Goal: Information Seeking & Learning: Check status

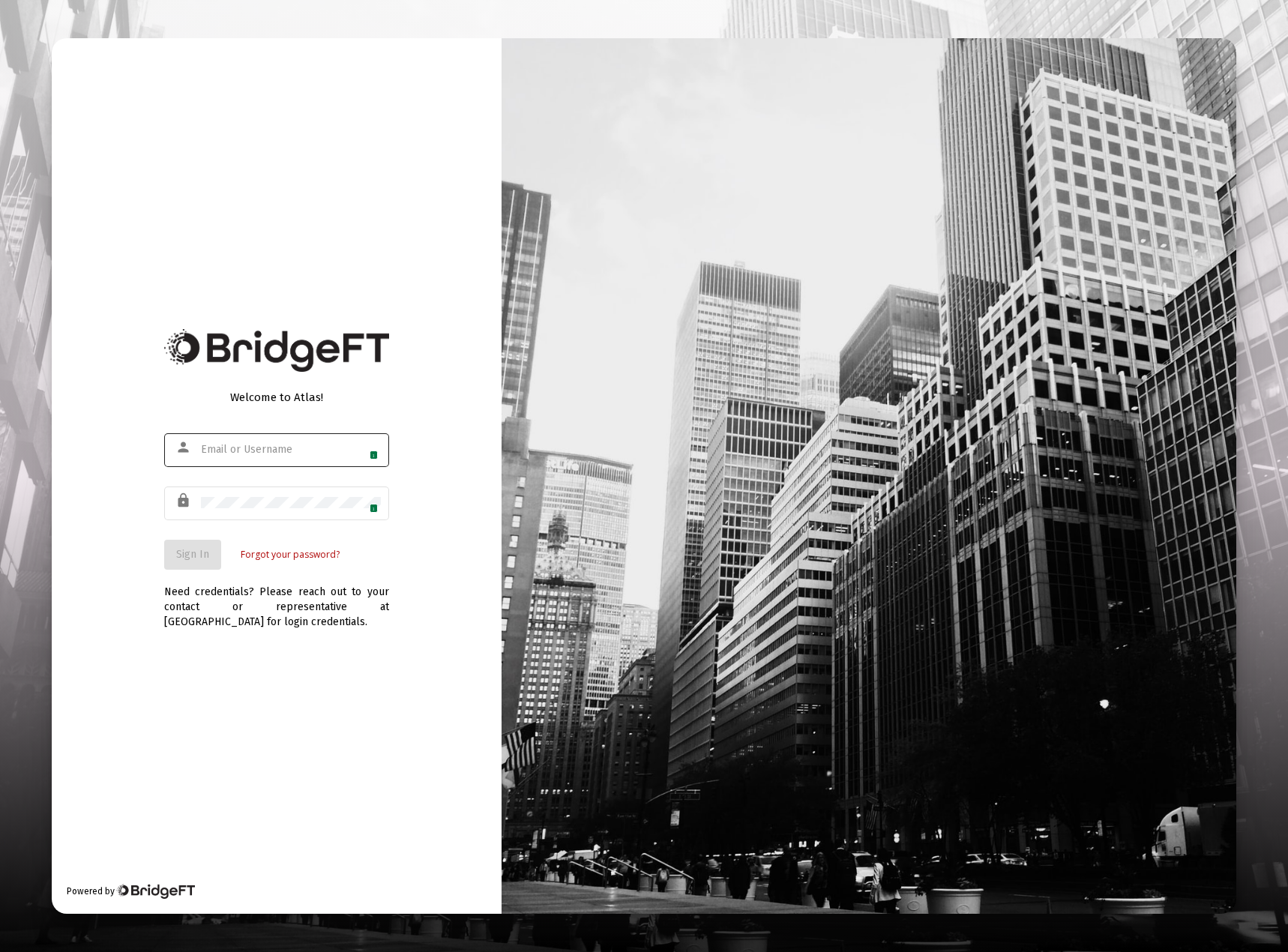
click at [366, 447] on img at bounding box center [369, 450] width 12 height 12
type input "[EMAIL_ADDRESS][DOMAIN_NAME]"
click at [188, 555] on span "Sign In" at bounding box center [192, 555] width 33 height 13
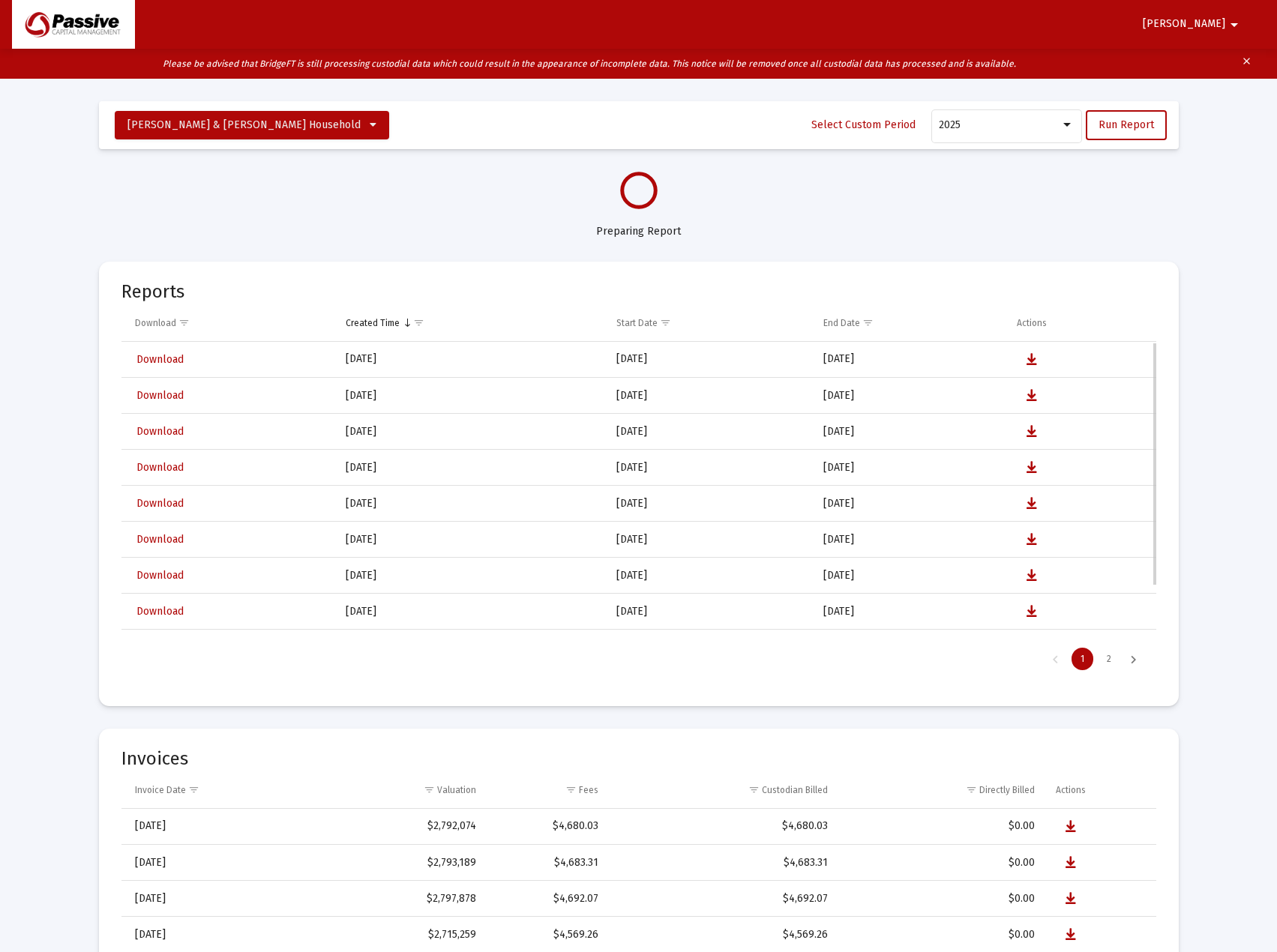
select select "View all"
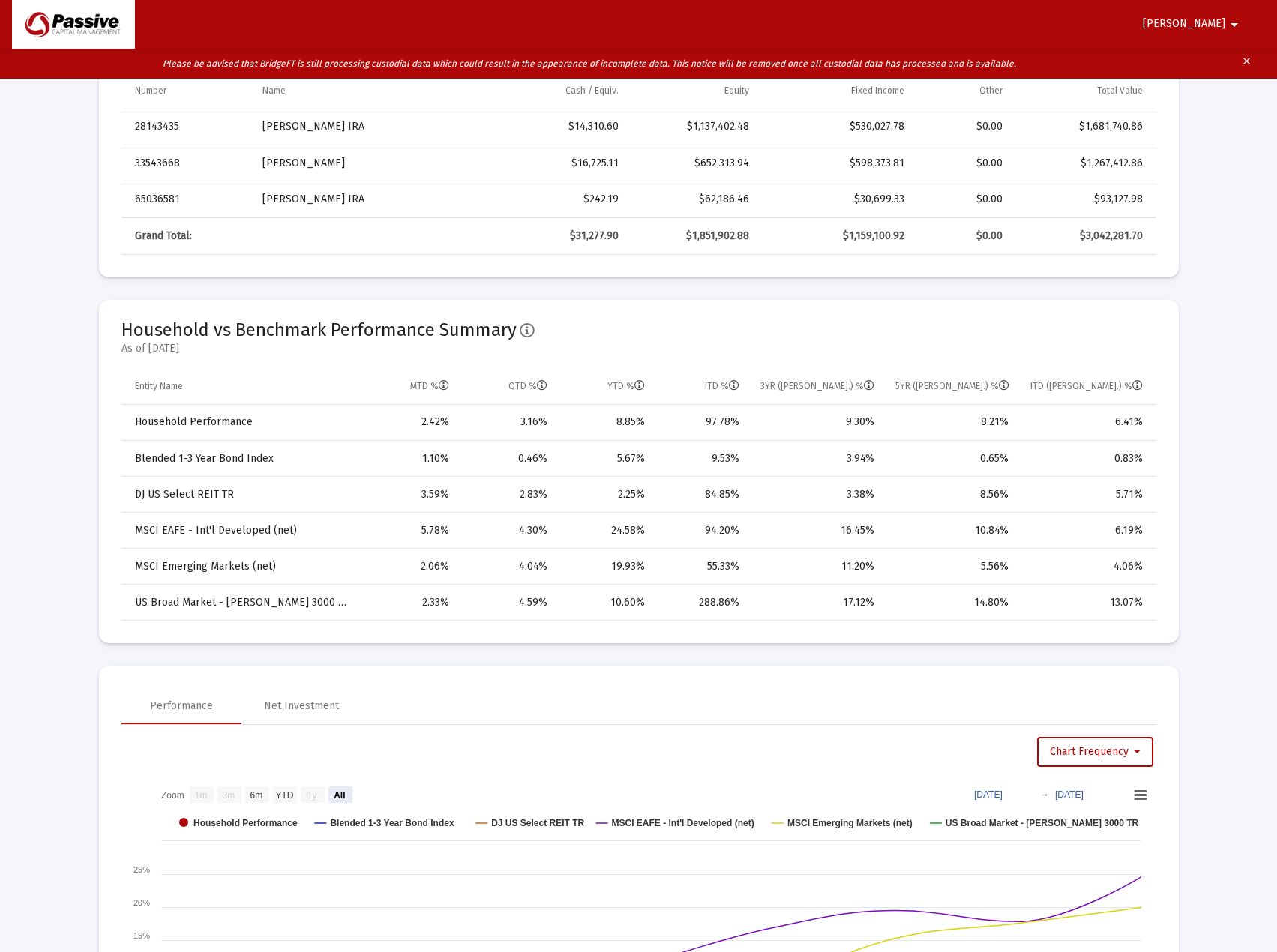
scroll to position [75, 0]
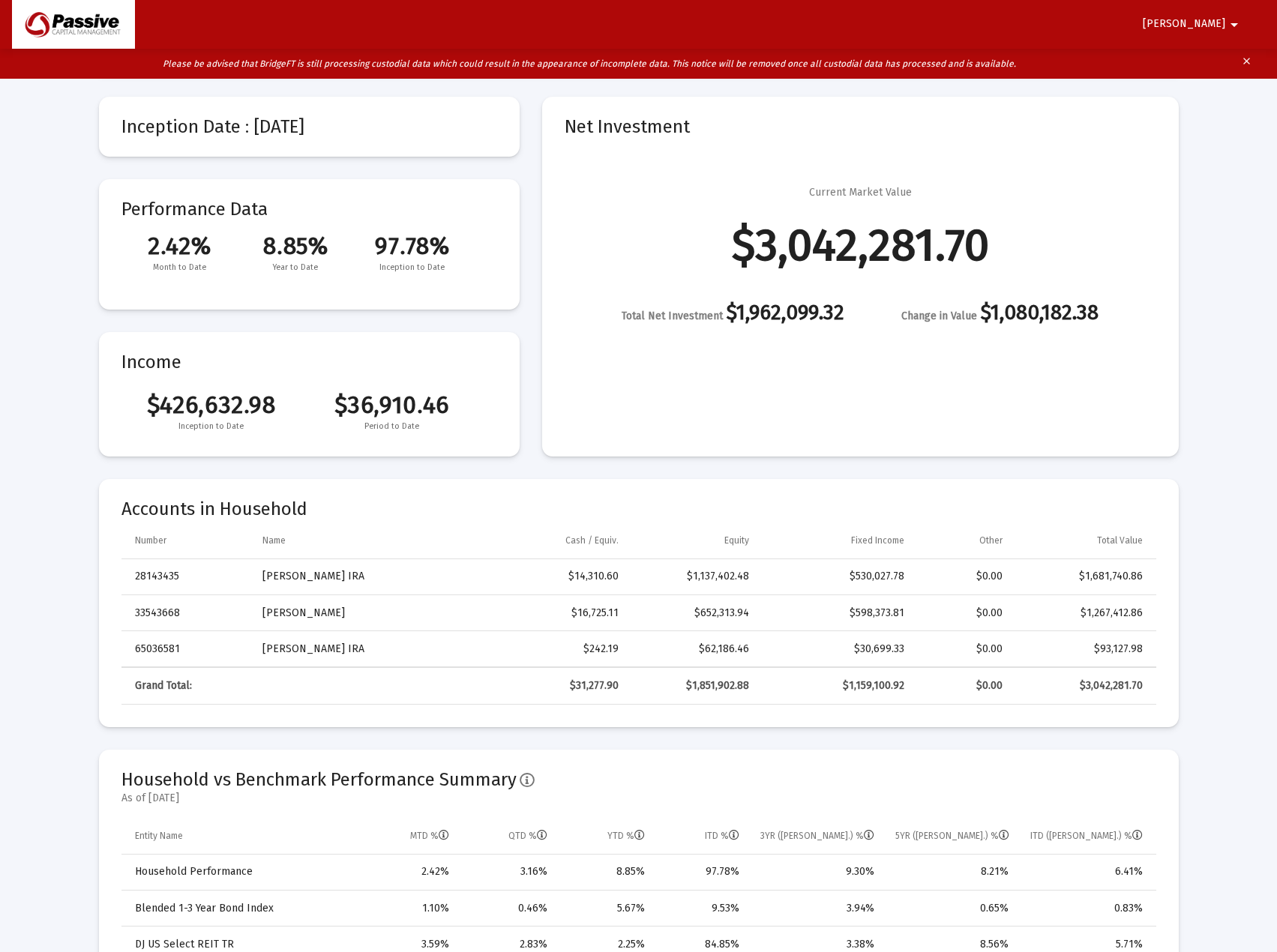
click at [313, 614] on td "[PERSON_NAME]" at bounding box center [363, 613] width 223 height 36
click at [308, 608] on td "[PERSON_NAME]" at bounding box center [363, 613] width 223 height 36
click at [168, 614] on td "33543668" at bounding box center [187, 613] width 131 height 36
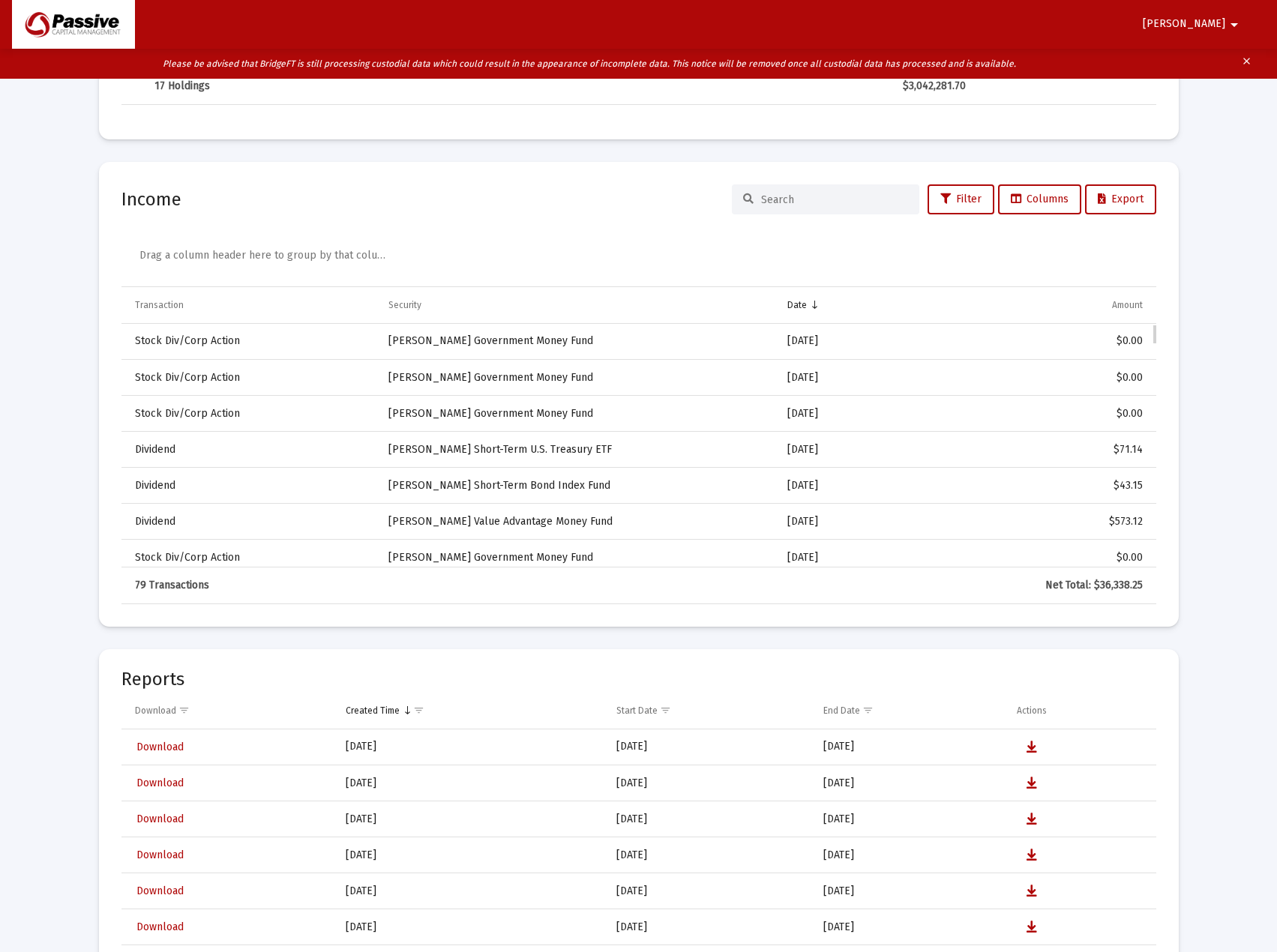
scroll to position [3158, 0]
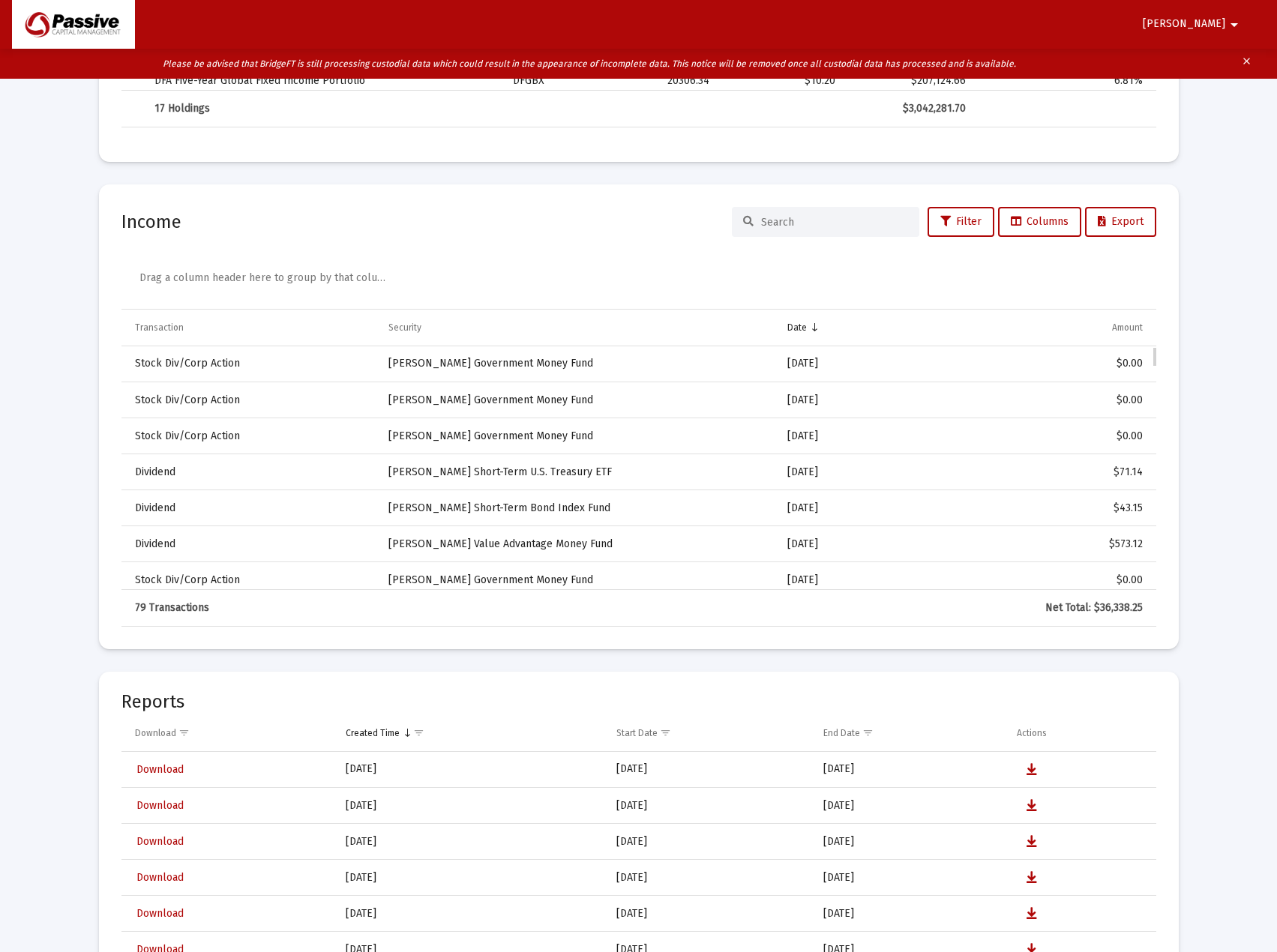
click at [470, 542] on td "[PERSON_NAME] Value Advantage Money Fund" at bounding box center [578, 544] width 399 height 36
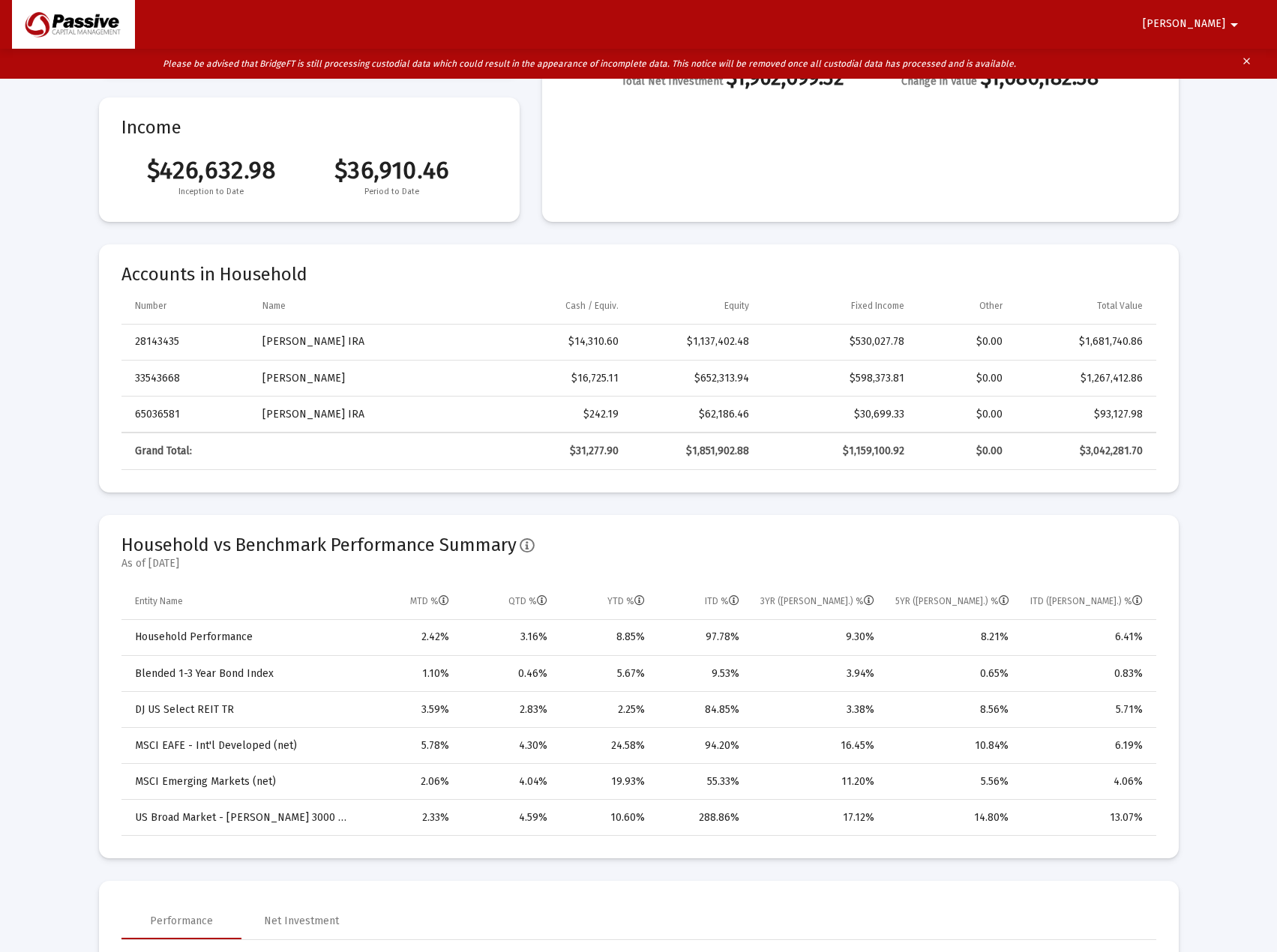
scroll to position [0, 0]
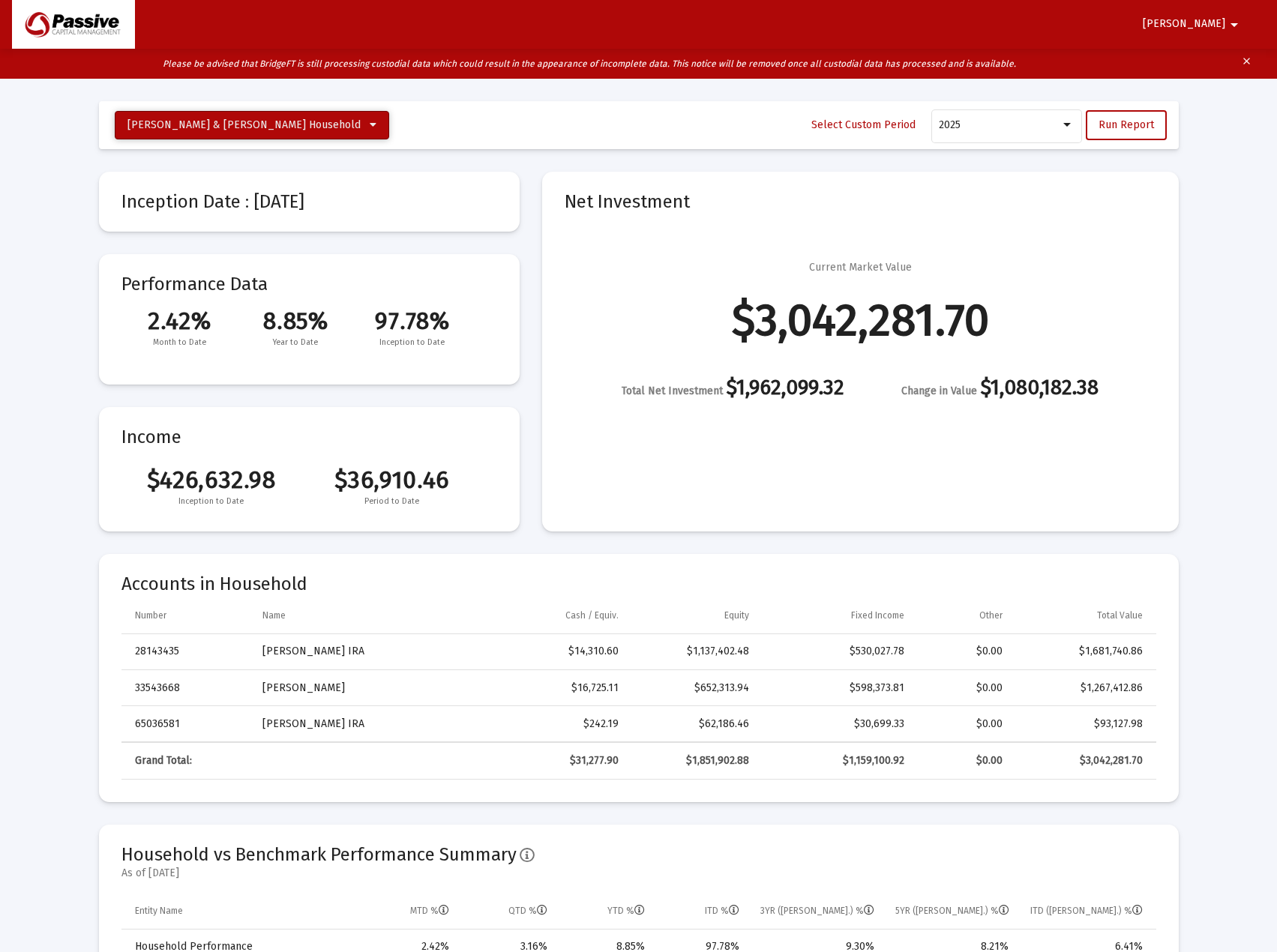
click at [298, 123] on span "[PERSON_NAME] & [PERSON_NAME] Household" at bounding box center [252, 125] width 249 height 13
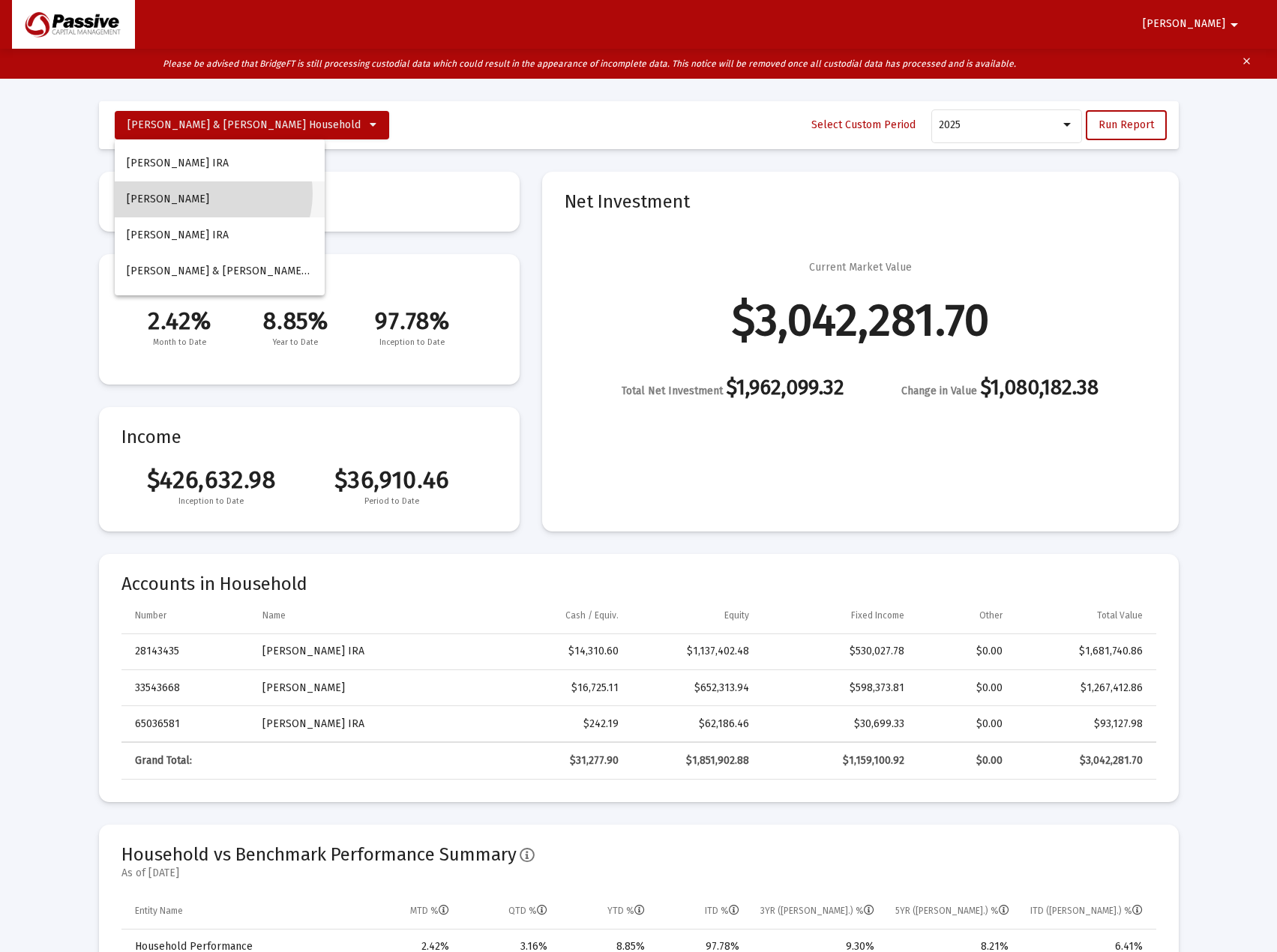
click at [212, 193] on button "[PERSON_NAME]" at bounding box center [219, 200] width 210 height 36
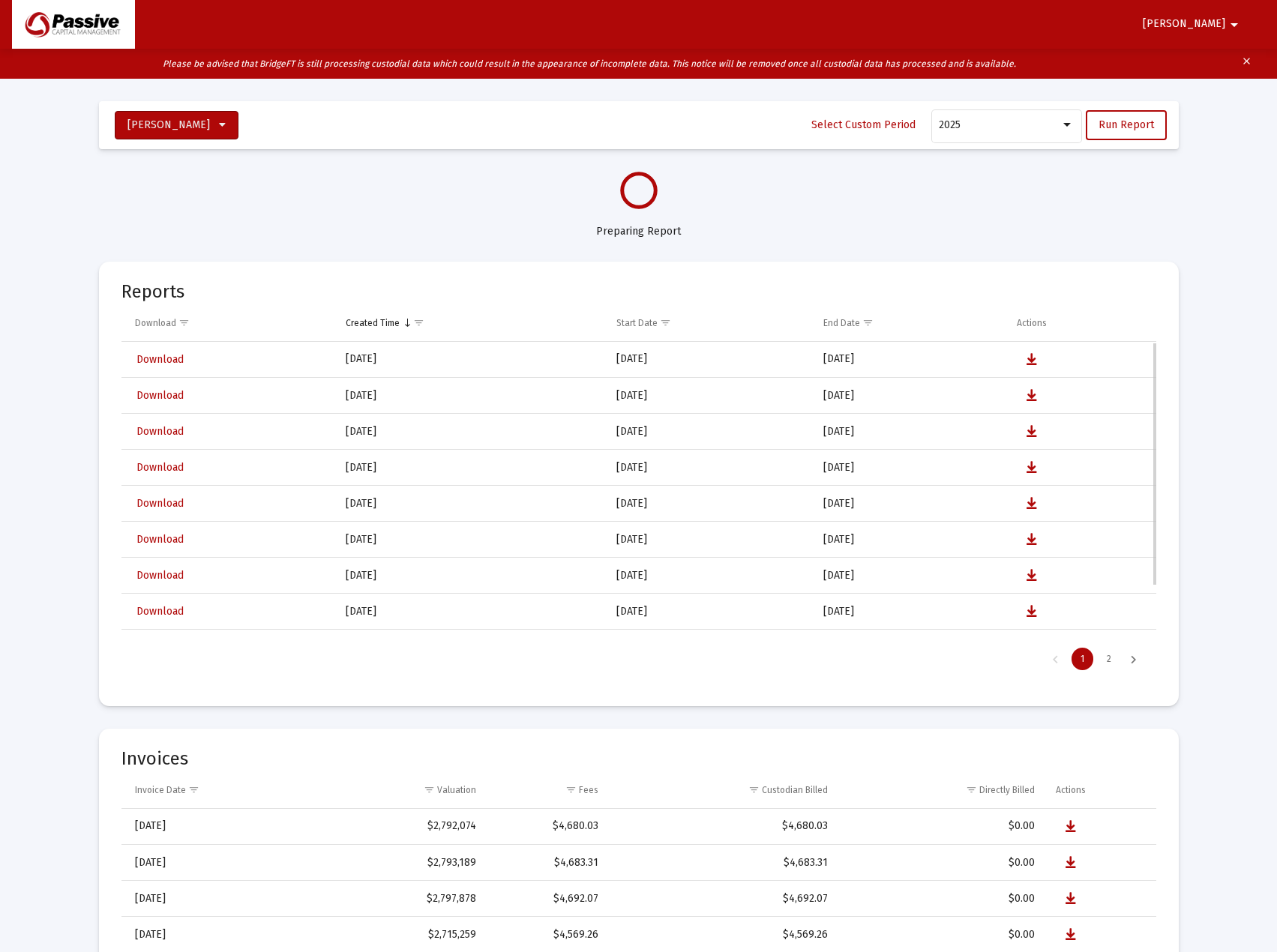
select select "View all"
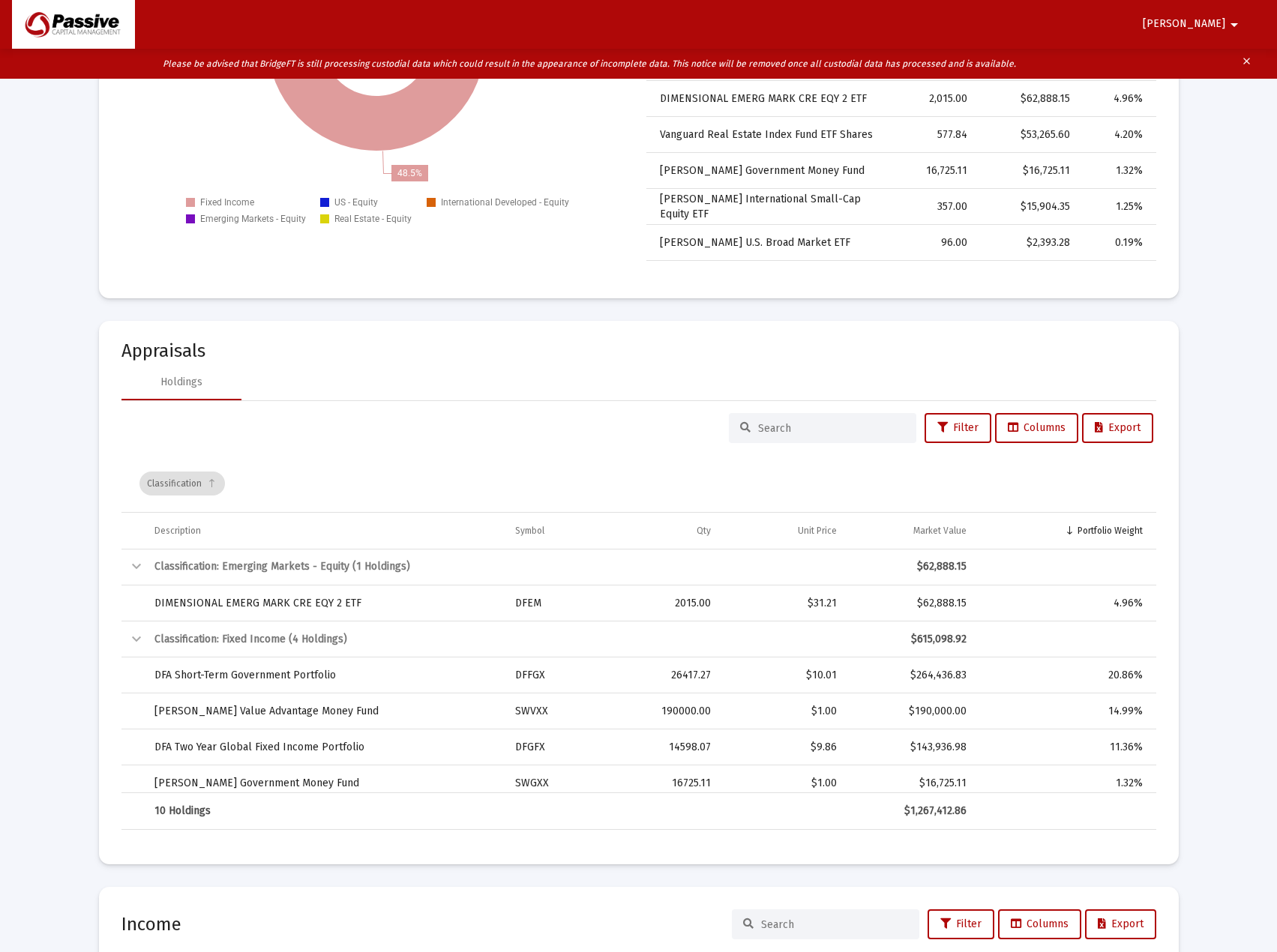
scroll to position [2398, 0]
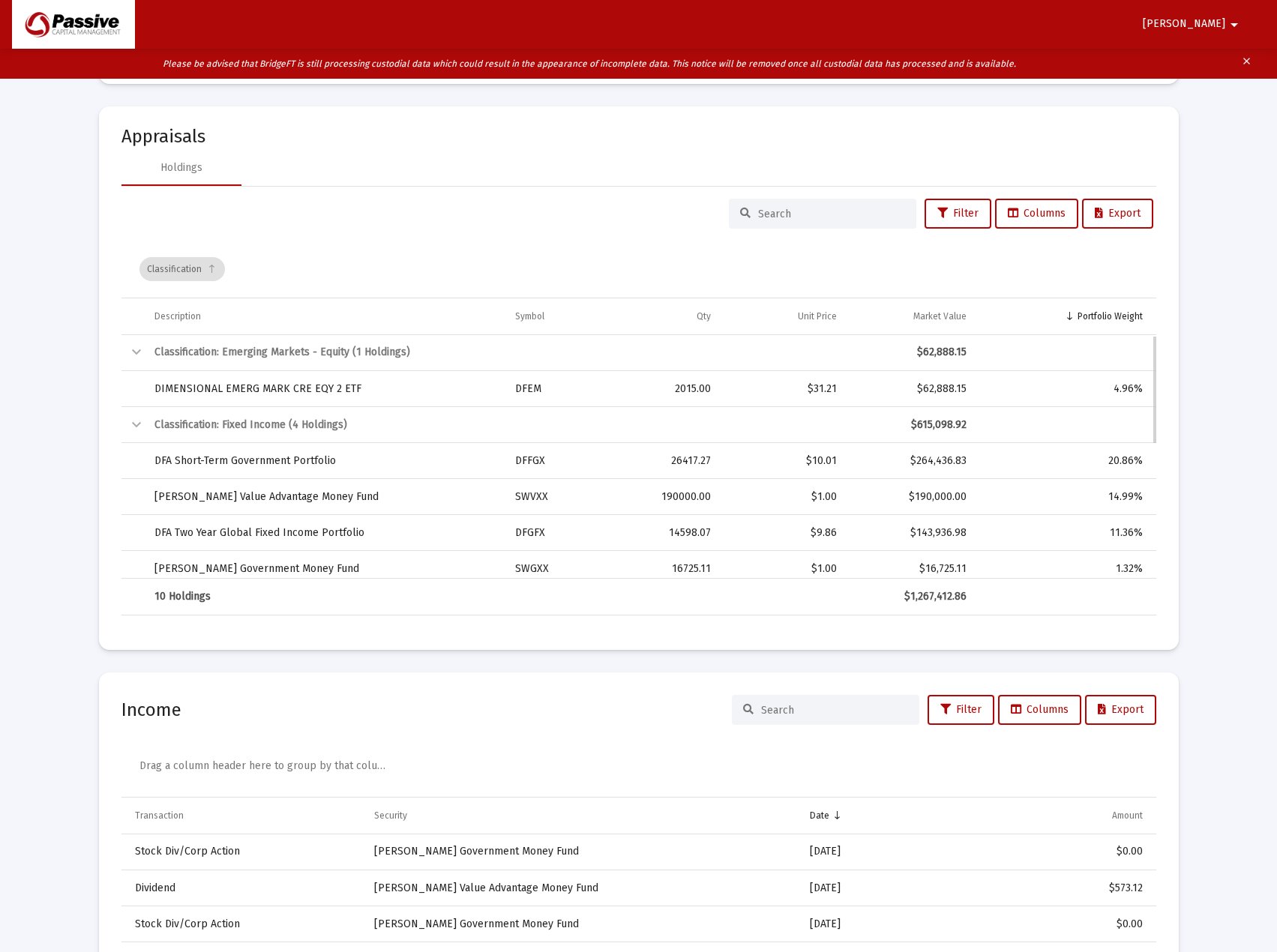
click at [301, 495] on td "[PERSON_NAME] Value Advantage Money Fund" at bounding box center [325, 497] width 362 height 36
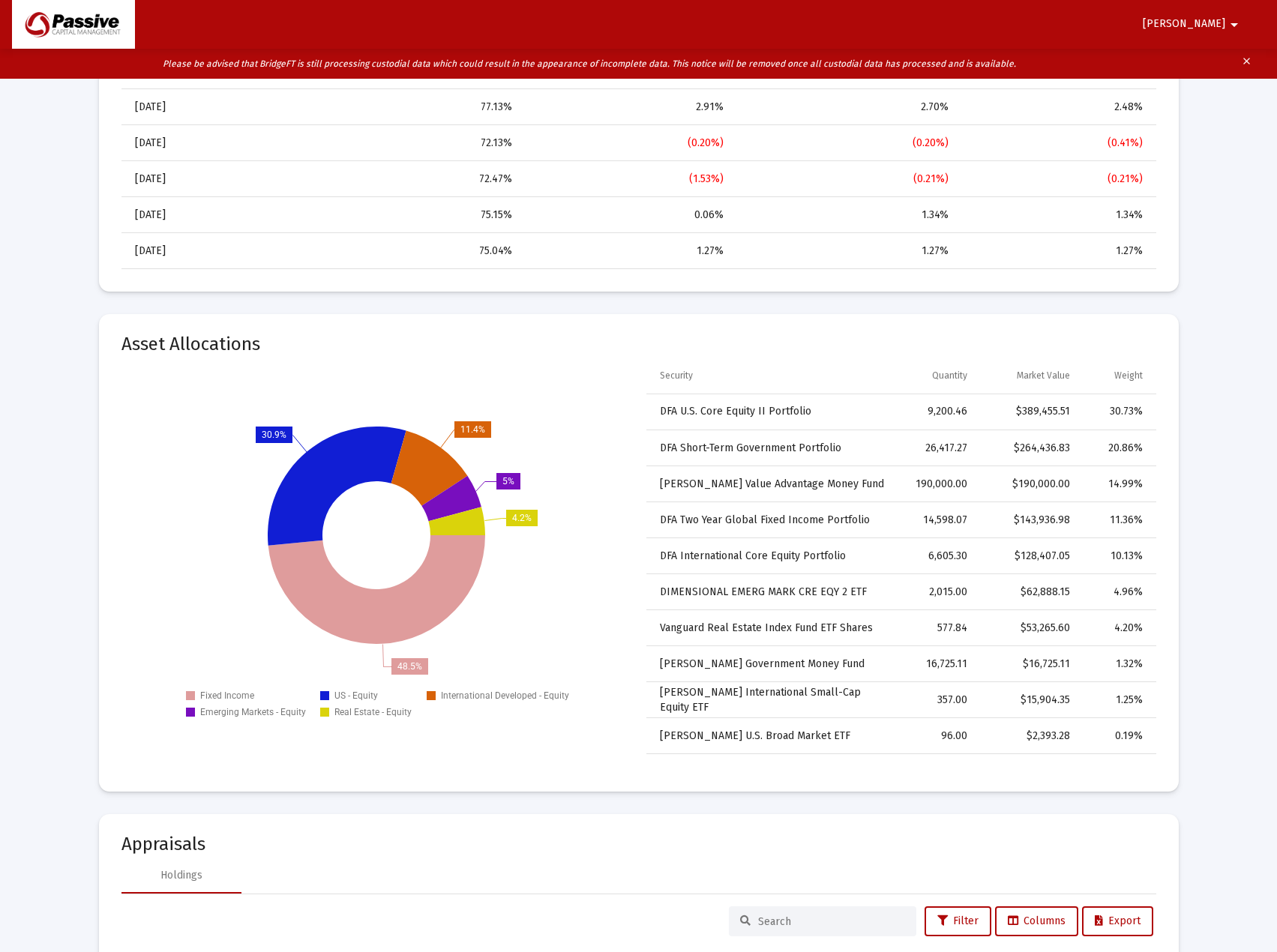
scroll to position [1687, 0]
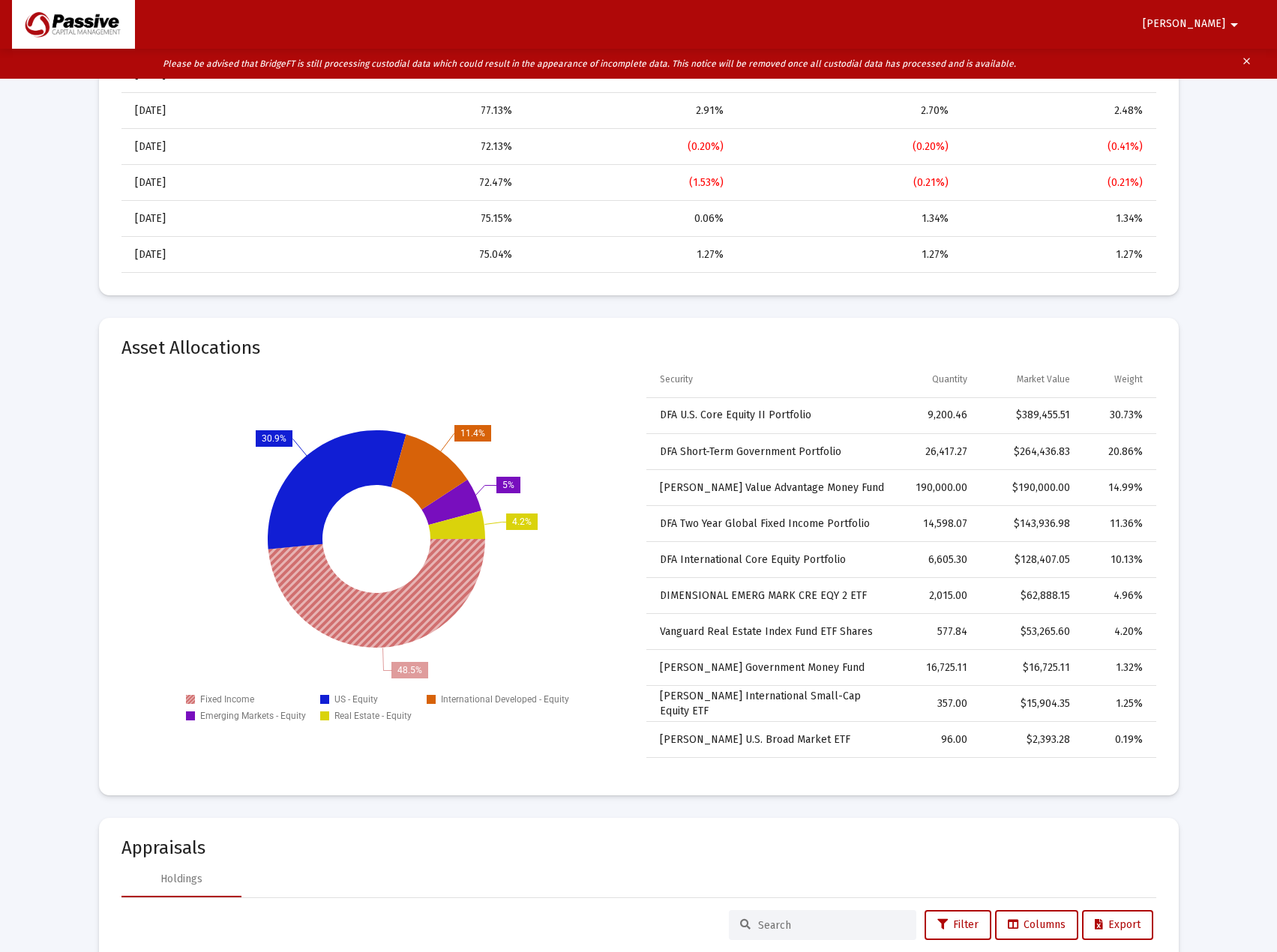
click at [385, 622] on icon at bounding box center [375, 593] width 217 height 109
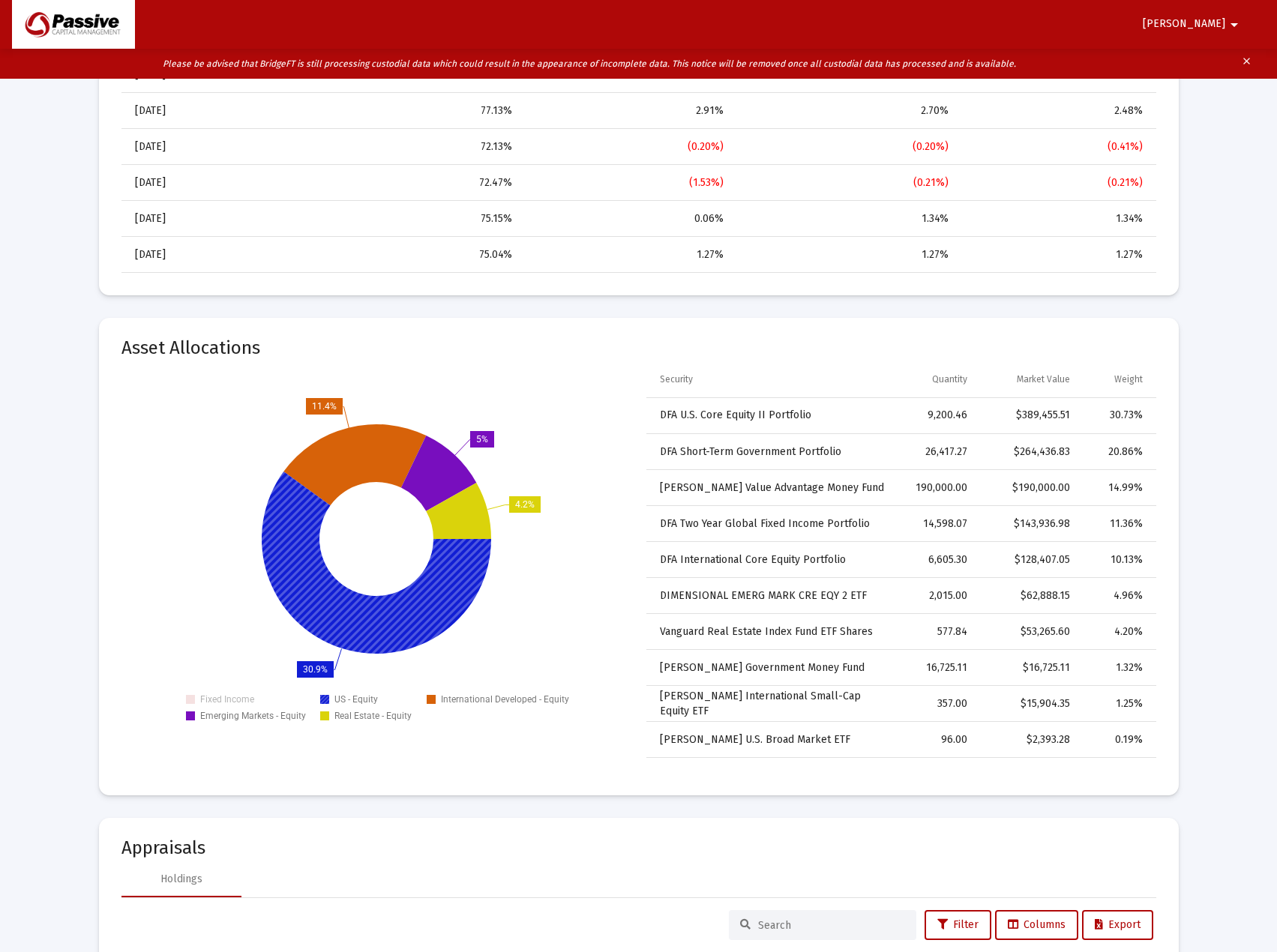
click at [338, 627] on icon at bounding box center [375, 562] width 229 height 182
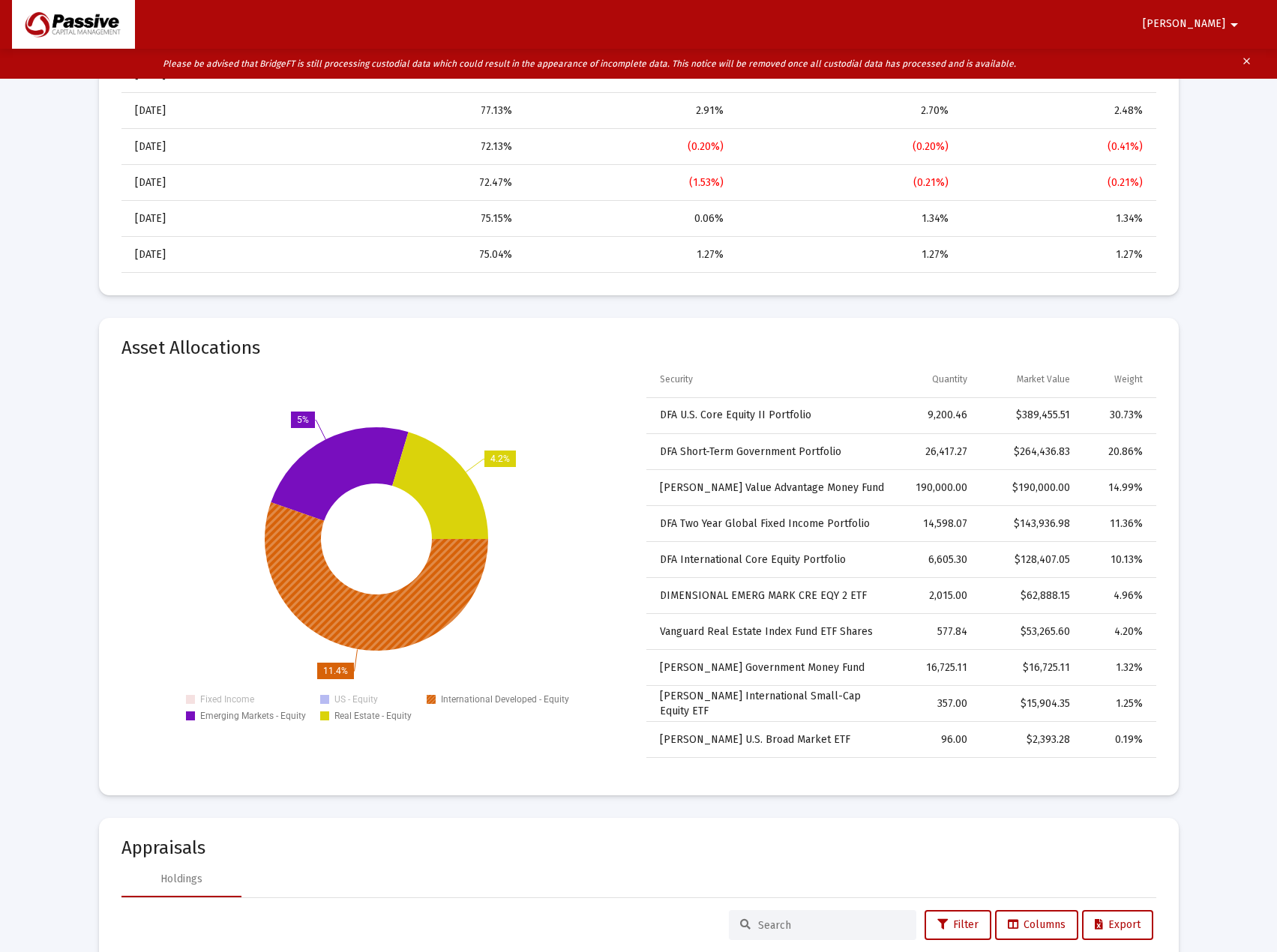
click at [348, 616] on icon at bounding box center [375, 575] width 223 height 148
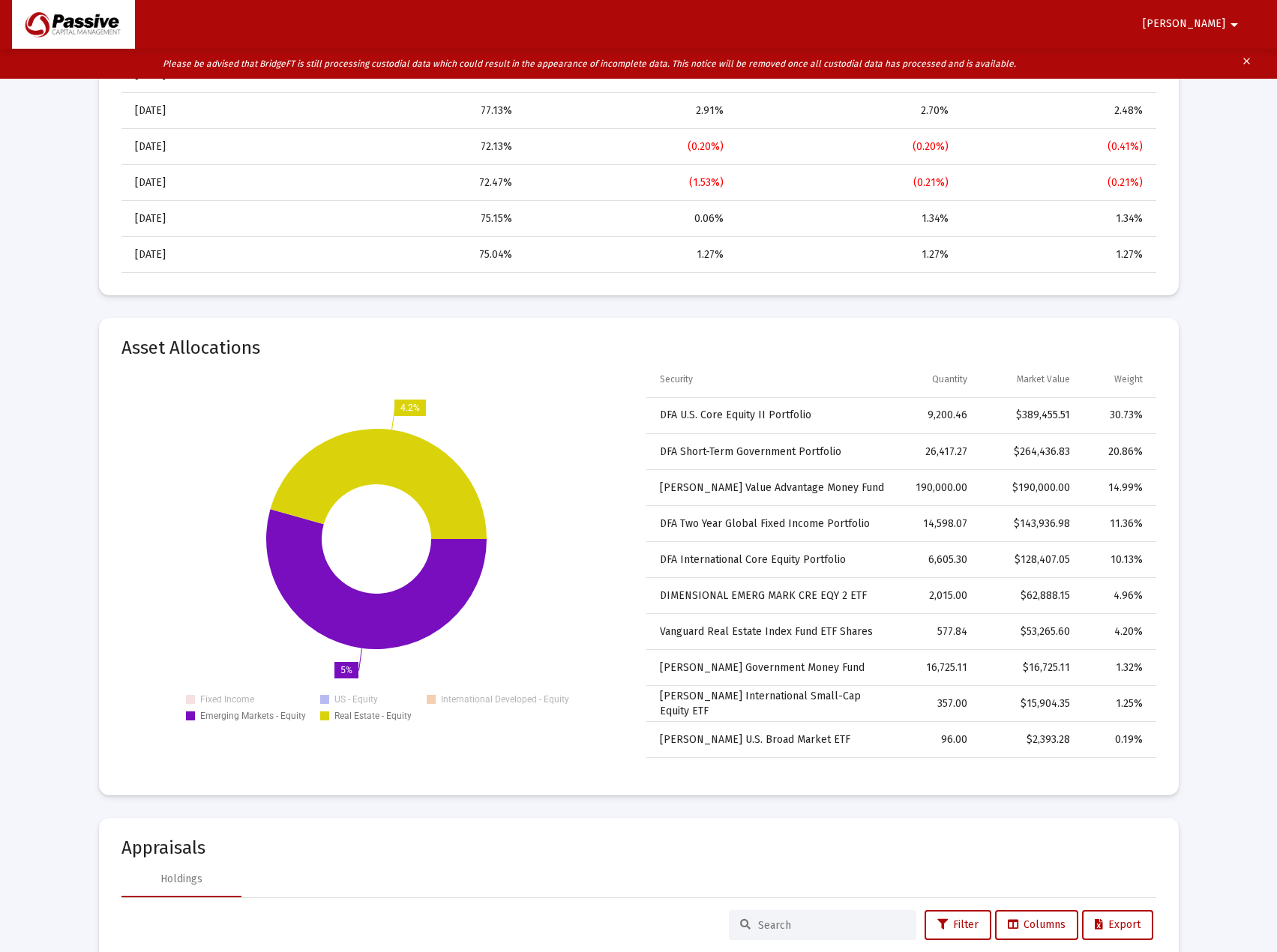
click at [348, 616] on icon at bounding box center [375, 578] width 220 height 140
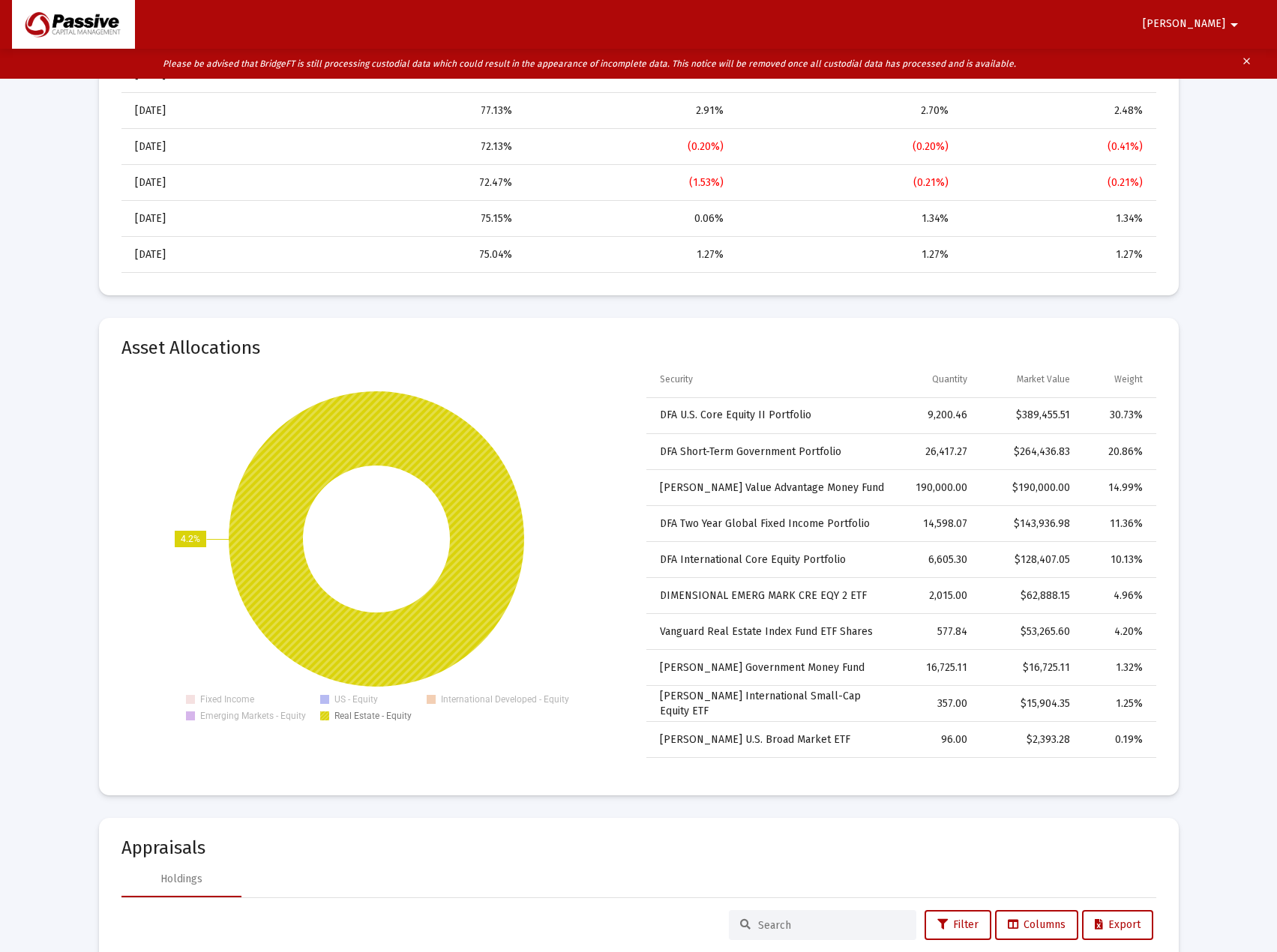
click at [191, 540] on text "4.2%" at bounding box center [191, 538] width 20 height 11
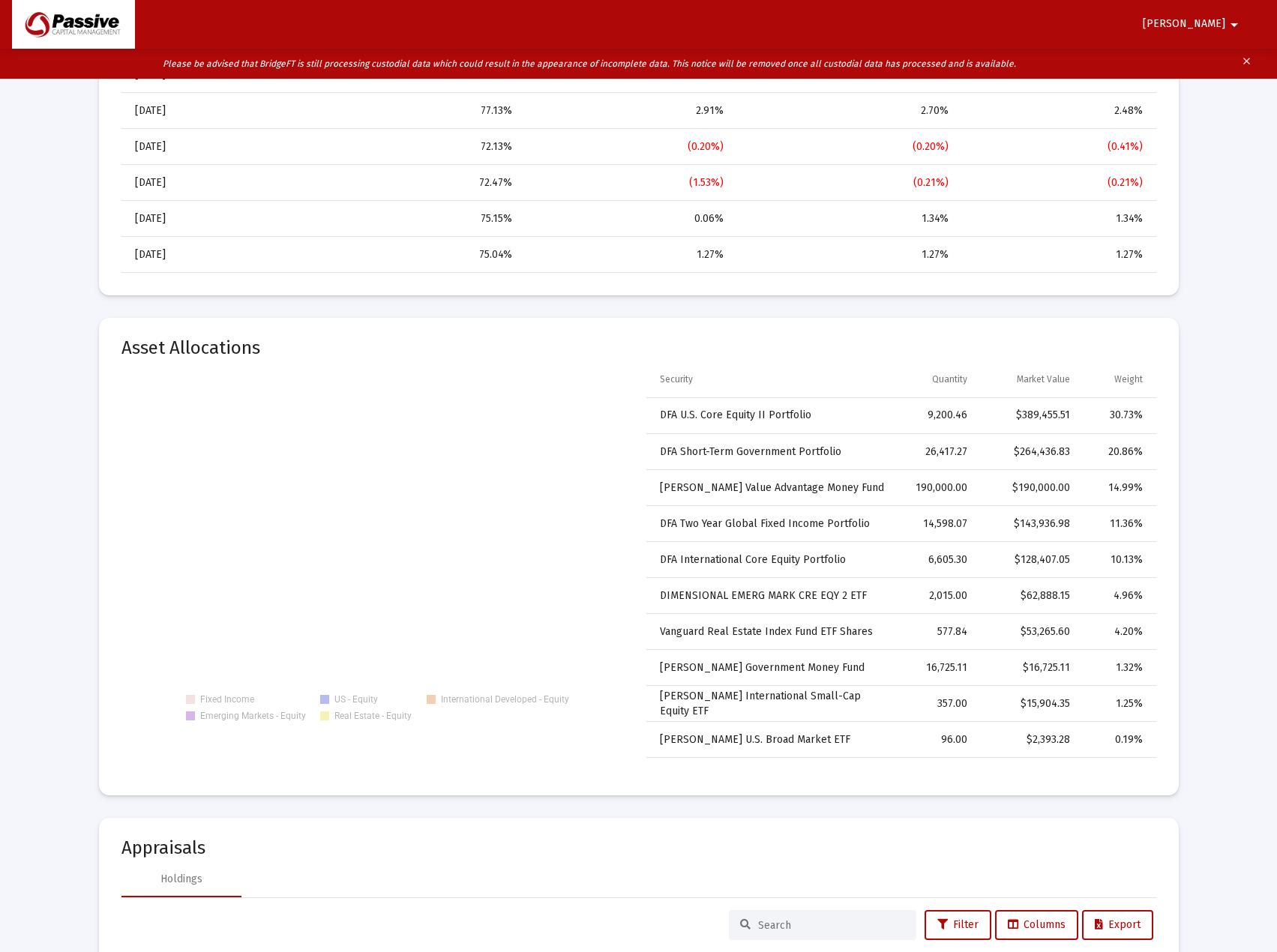
click at [186, 340] on mat-card-title "Asset Allocations" at bounding box center [191, 348] width 139 height 15
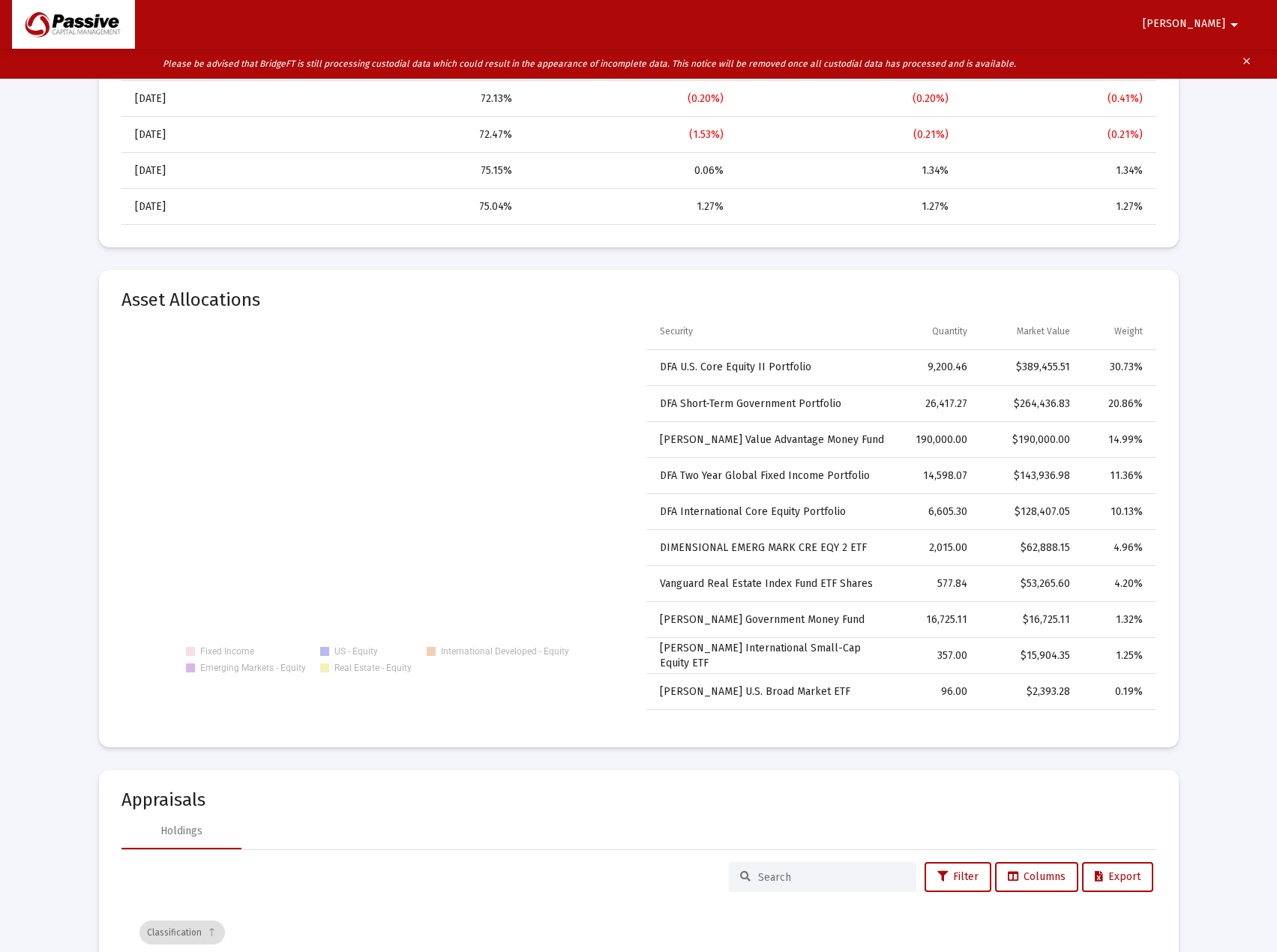
scroll to position [1762, 0]
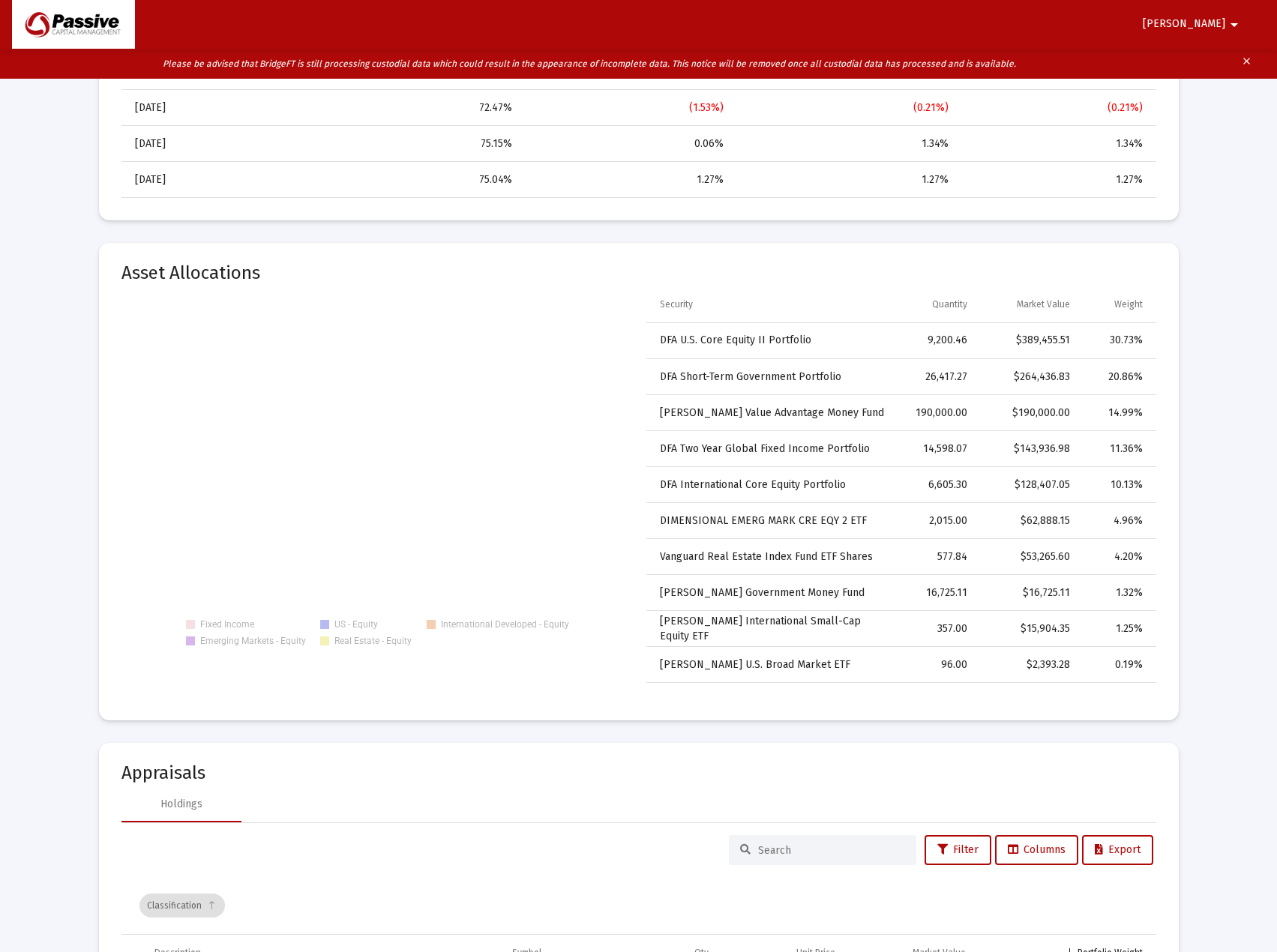
click at [844, 484] on td "DFA International Core Equity Portfolio" at bounding box center [771, 485] width 251 height 36
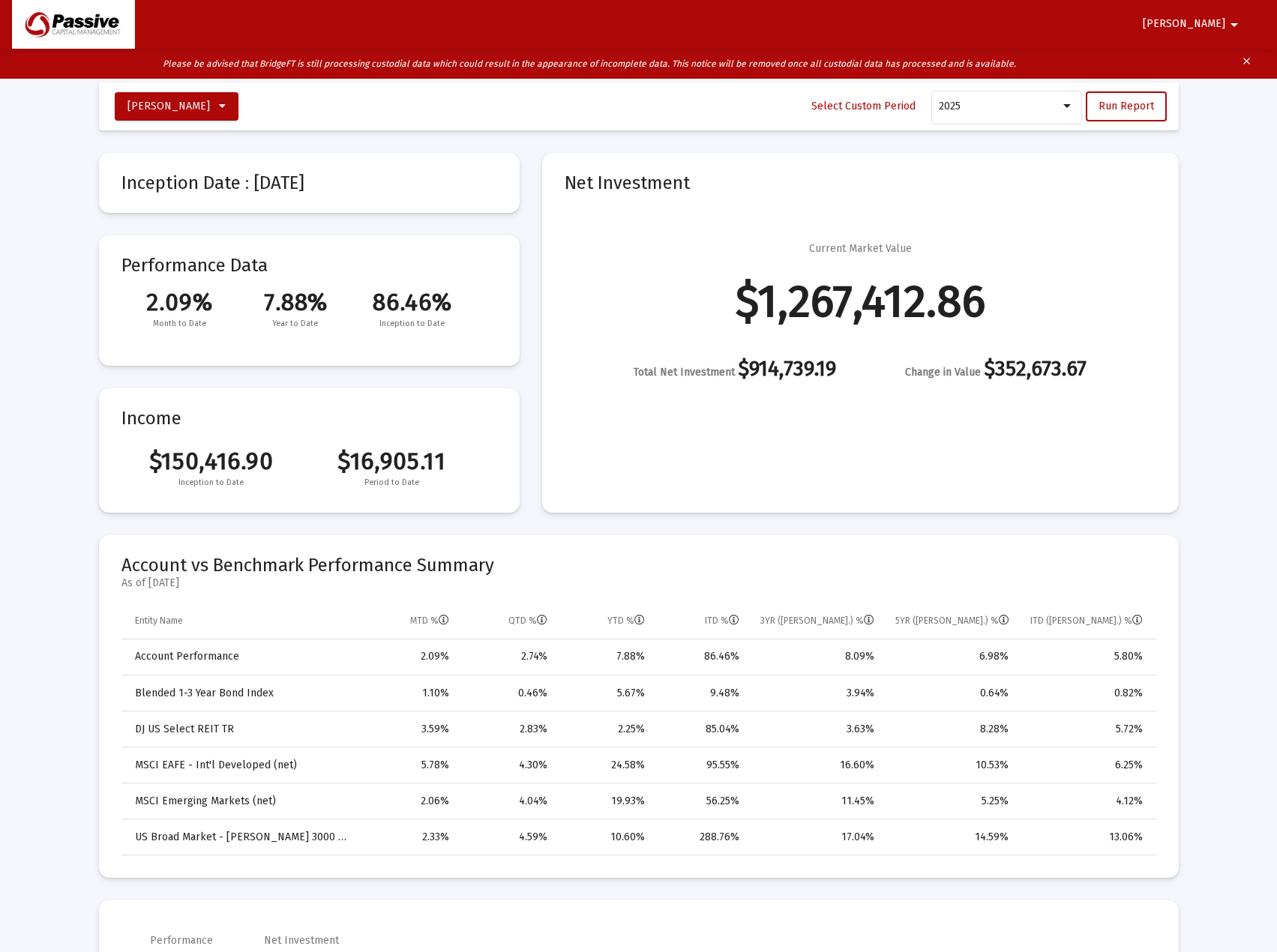
scroll to position [0, 0]
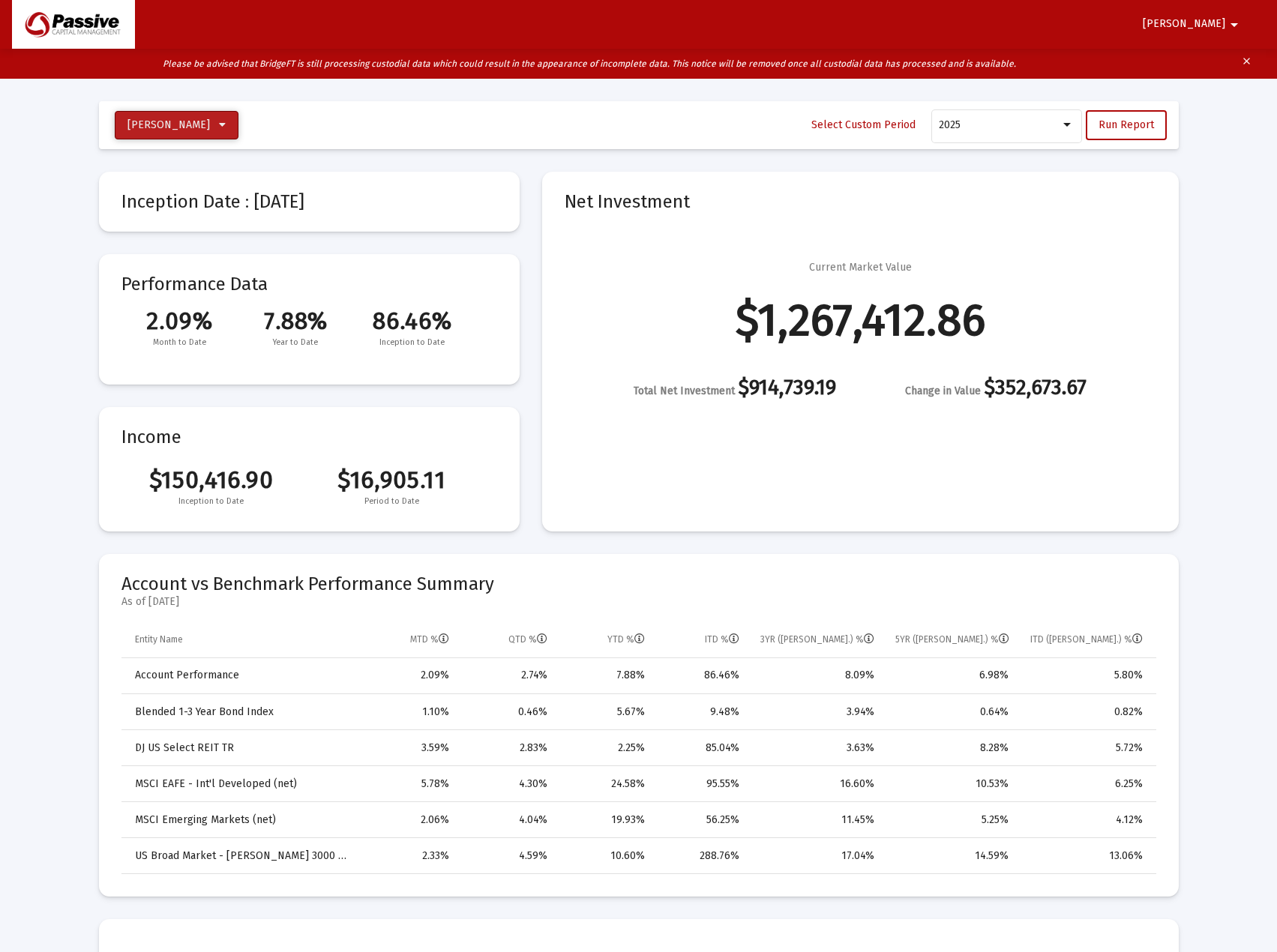
click at [217, 116] on button "[PERSON_NAME]" at bounding box center [176, 125] width 124 height 29
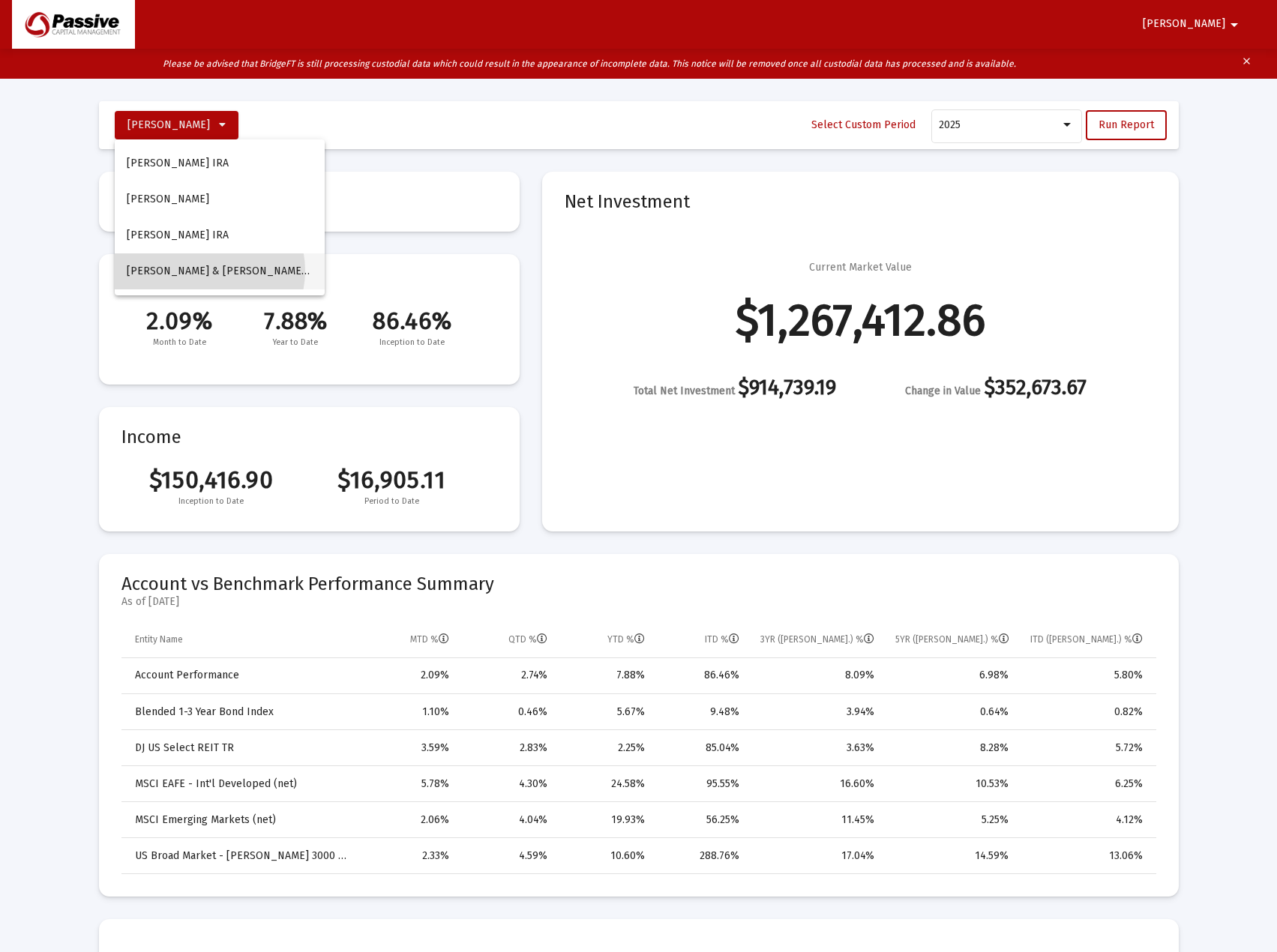
click at [205, 271] on span "[PERSON_NAME] & [PERSON_NAME] Household" at bounding box center [243, 271] width 233 height 13
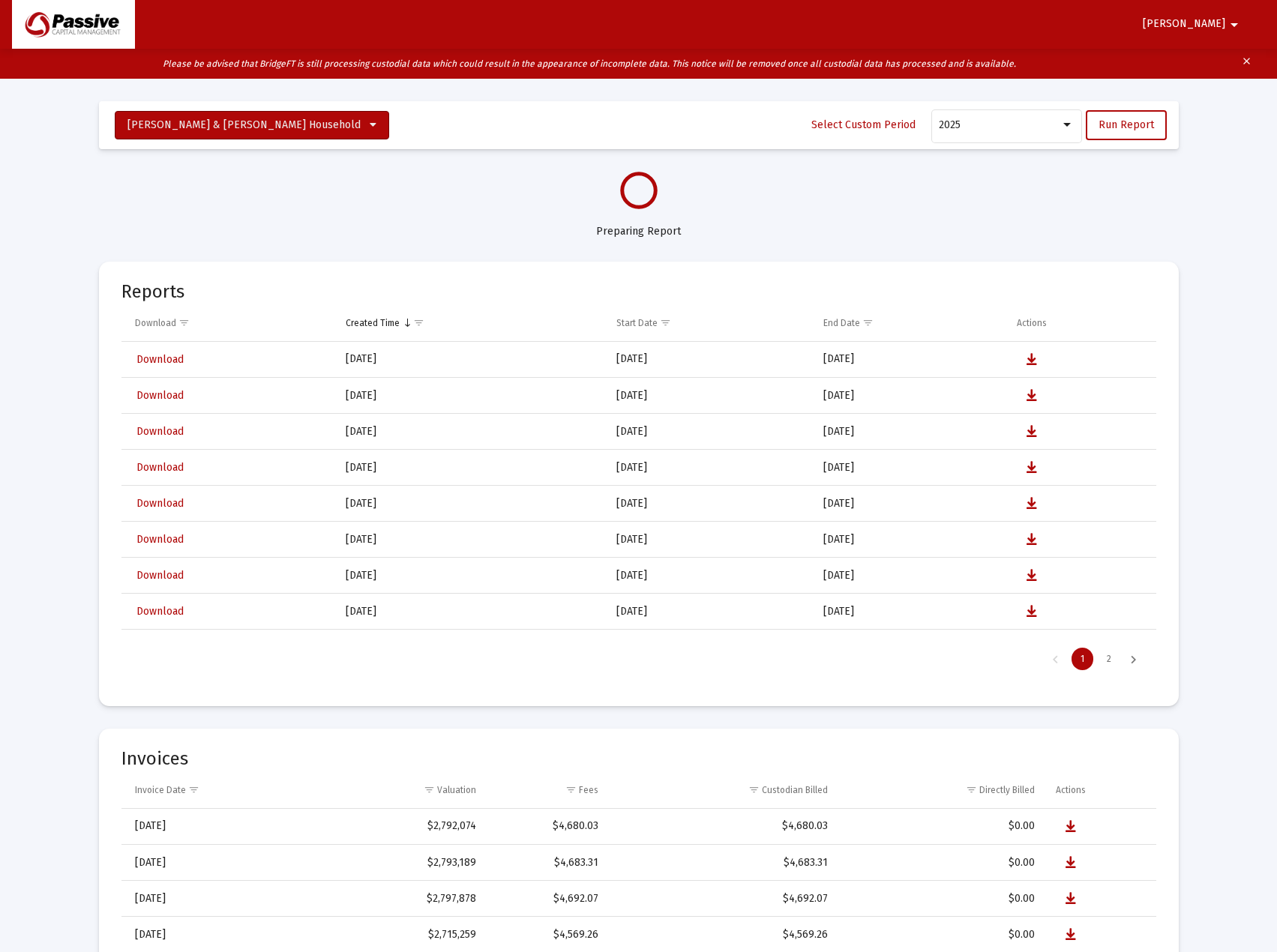
select select "View all"
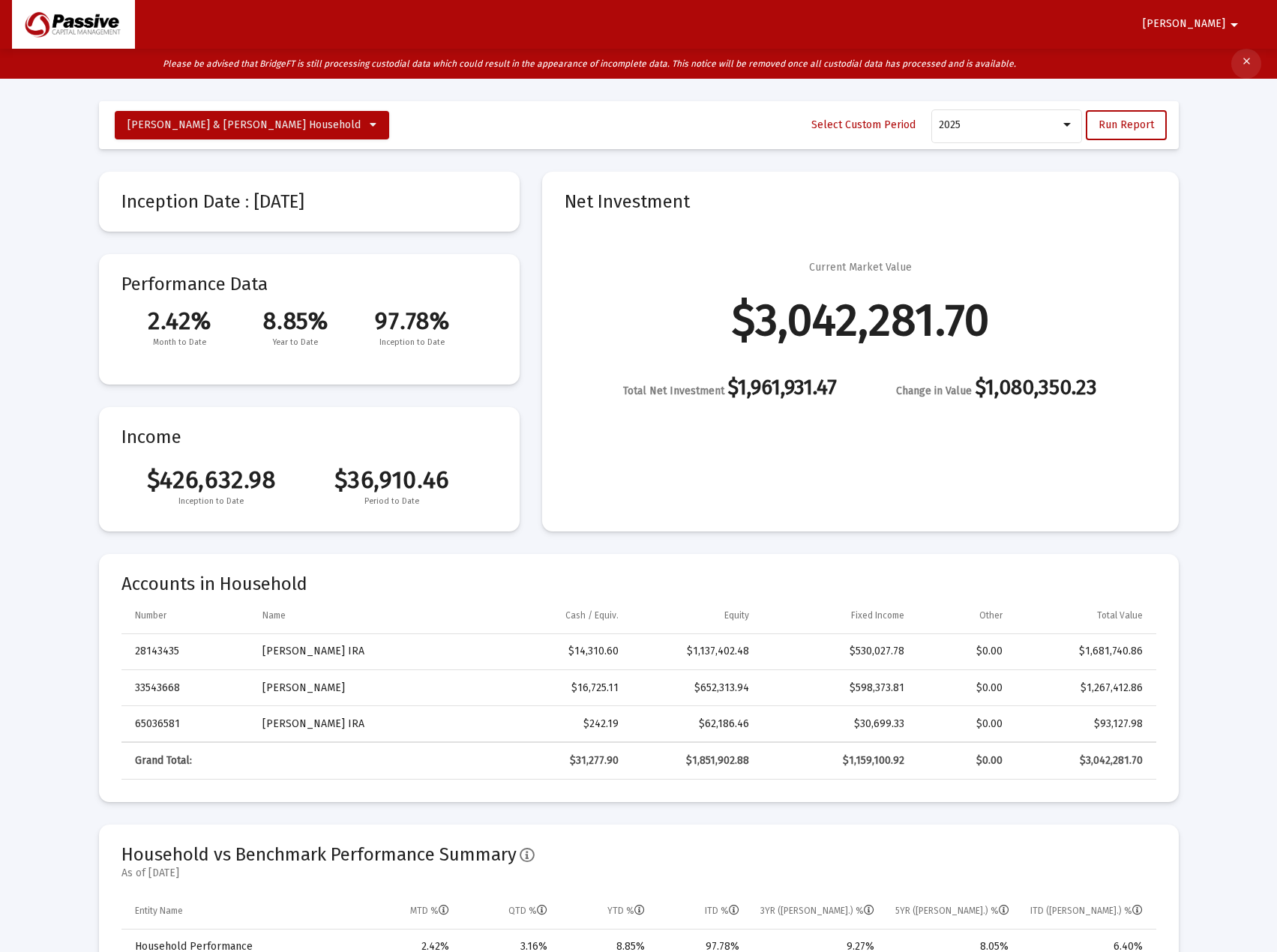
click at [1250, 62] on mat-icon "clear" at bounding box center [1247, 63] width 11 height 22
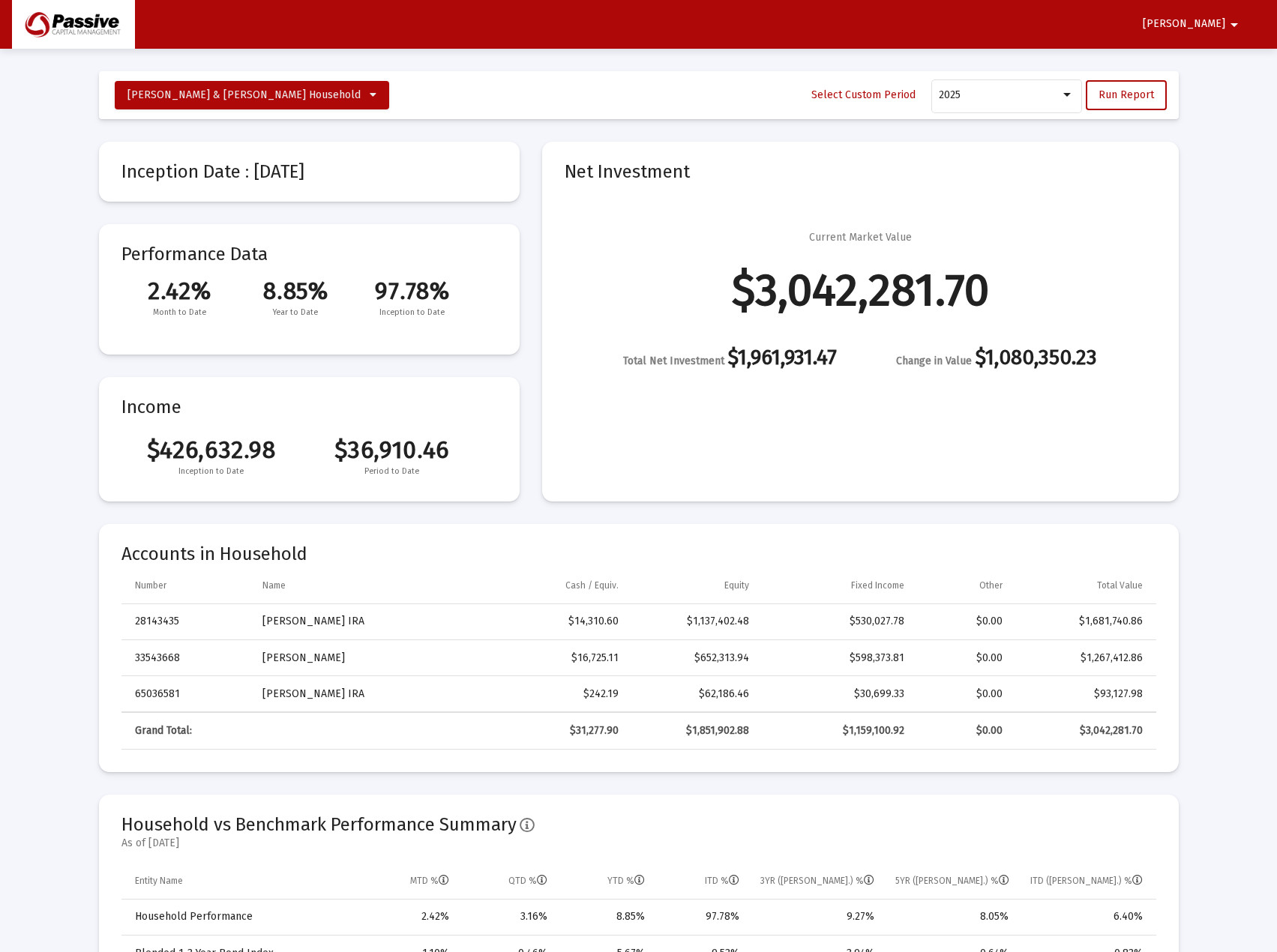
click at [1225, 22] on mat-icon "arrow_drop_down" at bounding box center [1234, 25] width 18 height 30
click at [1220, 72] on button "Logout" at bounding box center [1229, 64] width 84 height 36
